Goal: Information Seeking & Learning: Learn about a topic

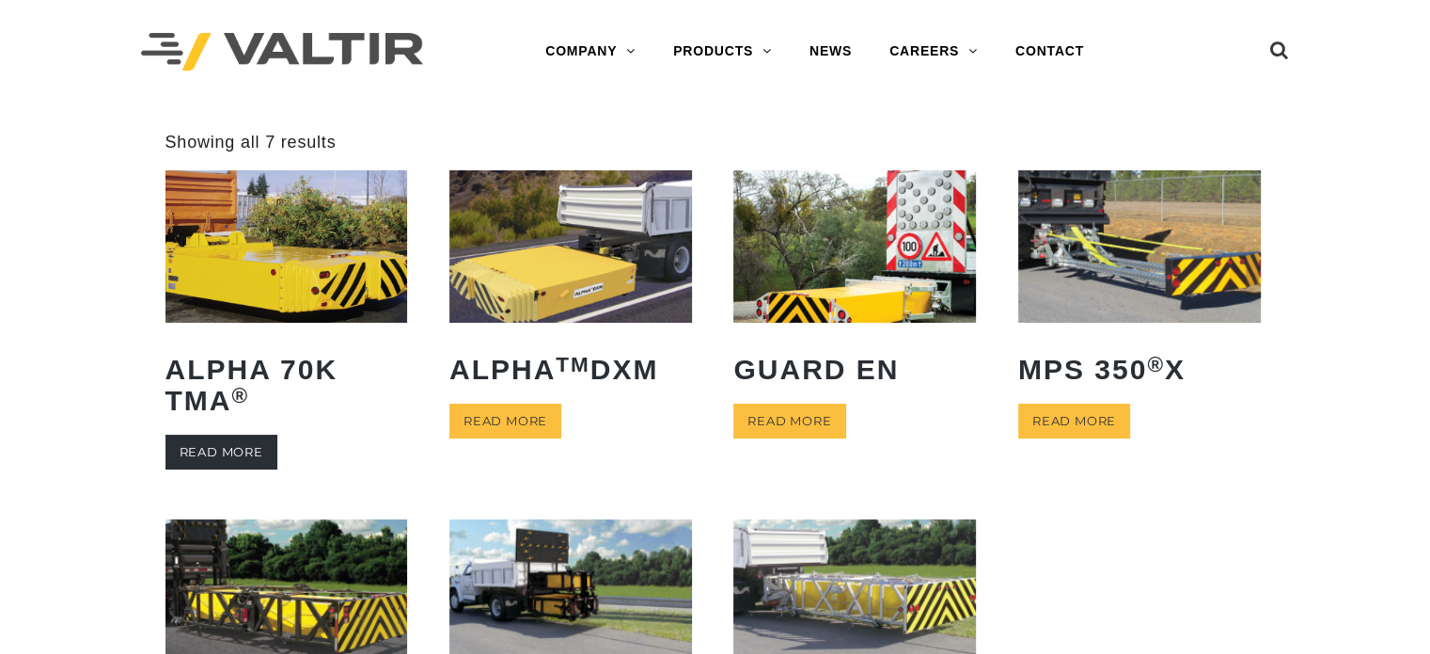
click at [189, 440] on link "Read more" at bounding box center [222, 451] width 112 height 35
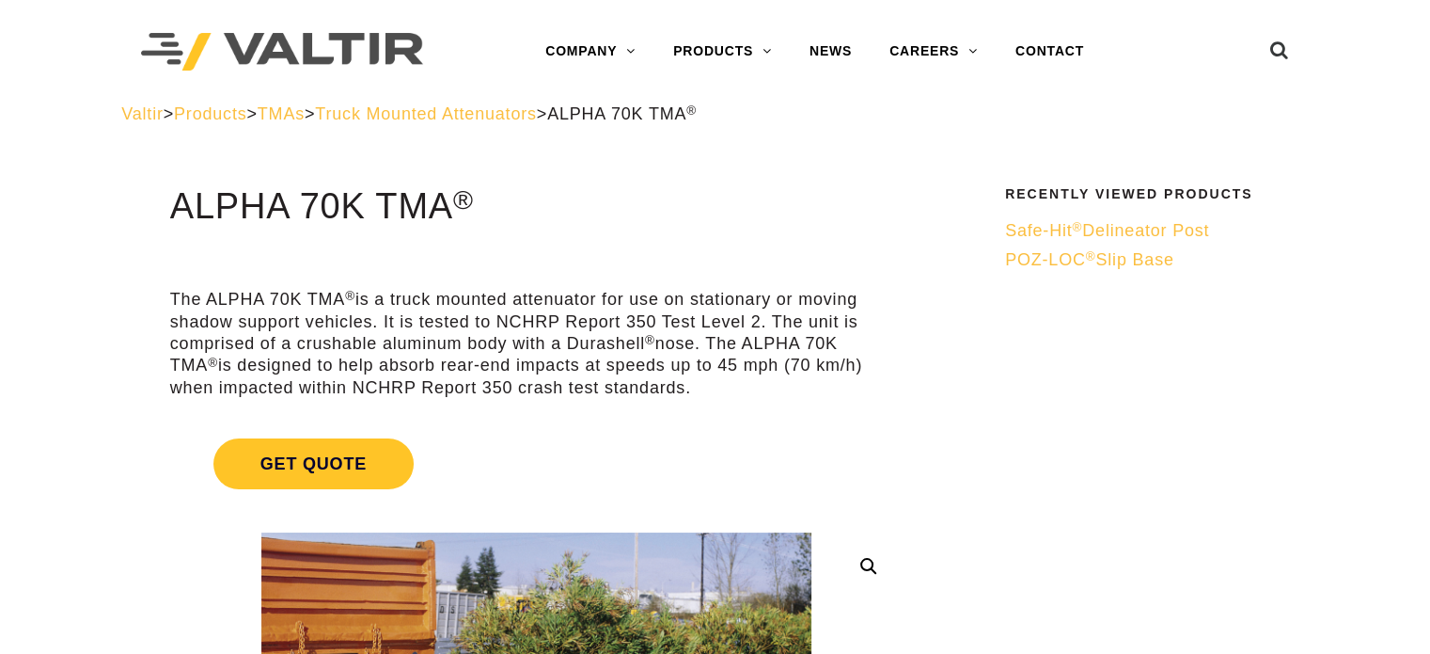
click at [1039, 265] on span "POZ-LOC ® Slip Base" at bounding box center [1089, 259] width 169 height 19
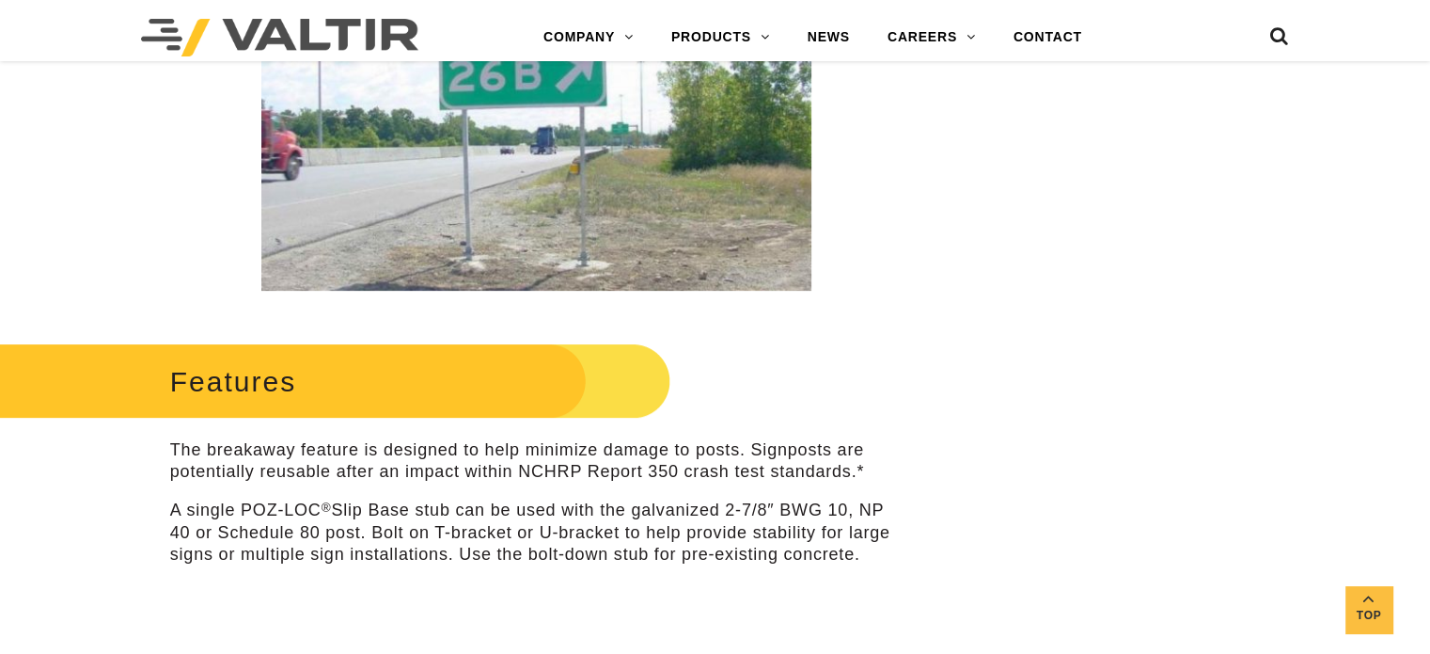
scroll to position [1034, 0]
